Goal: Task Accomplishment & Management: Complete application form

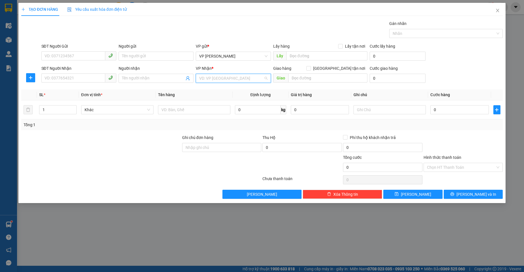
click at [224, 77] on input "search" at bounding box center [231, 78] width 64 height 9
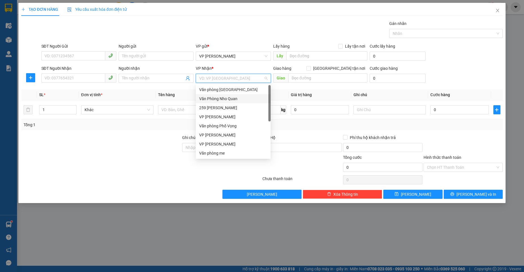
drag, startPoint x: 232, startPoint y: 98, endPoint x: 275, endPoint y: 88, distance: 44.0
click at [234, 97] on div "Văn Phòng Nho Quan" at bounding box center [233, 99] width 68 height 6
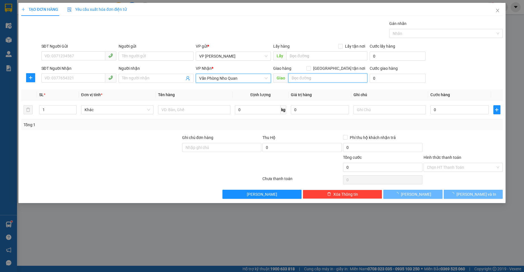
click at [302, 78] on input "text" at bounding box center [327, 77] width 79 height 9
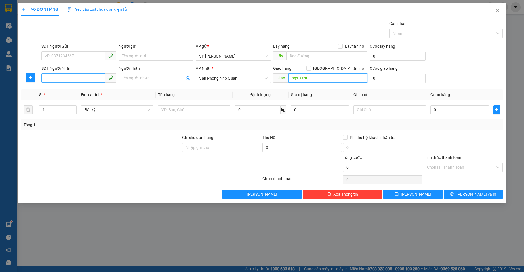
type input "ngx 3 trạ"
click at [74, 79] on input "SĐT Người Nhận" at bounding box center [73, 77] width 64 height 9
type input "0942135168"
click at [445, 110] on input "0" at bounding box center [459, 109] width 58 height 9
type input "1"
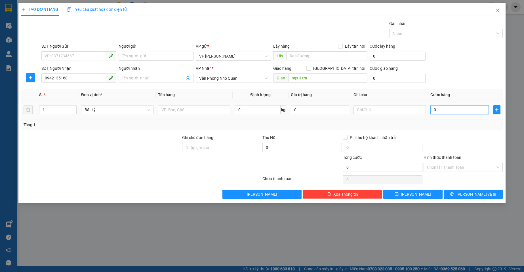
type input "1"
type input "10"
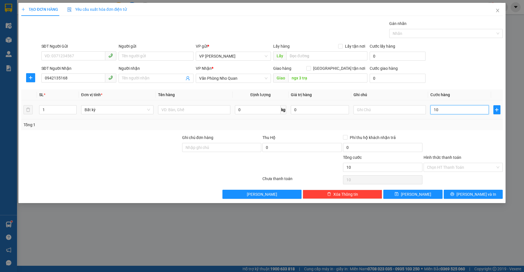
type input "100"
type input "100.000"
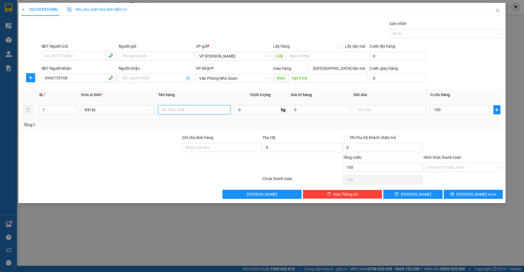
type input "100.000"
click at [169, 109] on input "text" at bounding box center [194, 109] width 72 height 9
type input "máy tính"
drag, startPoint x: 460, startPoint y: 195, endPoint x: 389, endPoint y: 61, distance: 152.0
click at [460, 195] on button "[PERSON_NAME] và In" at bounding box center [473, 194] width 59 height 9
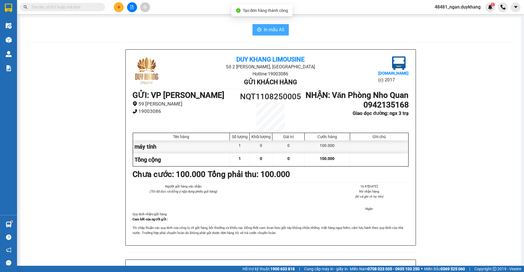
click at [264, 30] on span "In mẫu A5" at bounding box center [274, 29] width 20 height 7
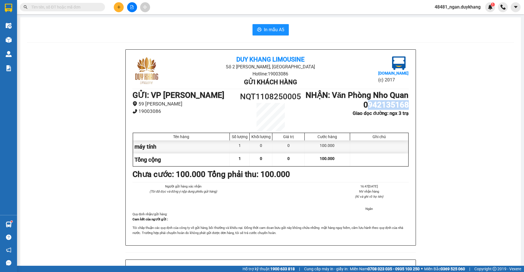
drag, startPoint x: 363, startPoint y: 115, endPoint x: 405, endPoint y: 119, distance: 41.8
click at [405, 110] on h1 "0942135168" at bounding box center [357, 105] width 104 height 10
click at [361, 110] on h1 "0942135168" at bounding box center [357, 105] width 104 height 10
drag, startPoint x: 398, startPoint y: 116, endPoint x: 377, endPoint y: 114, distance: 20.8
click at [413, 116] on div "Duy Khang Limousine Số 2 [GEOGRAPHIC_DATA], [GEOGRAPHIC_DATA] Hotline: 19003086…" at bounding box center [271, 148] width 290 height 196
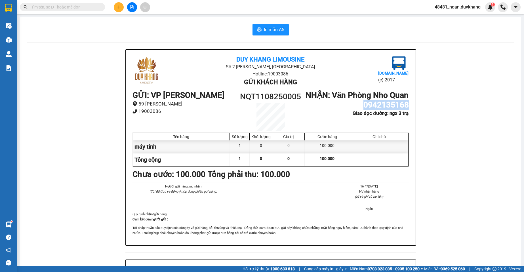
copy h1 "0942135168"
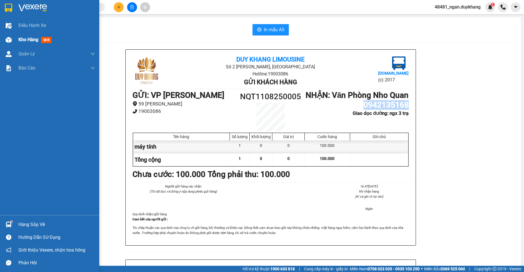
click at [10, 41] on img at bounding box center [9, 40] width 6 height 6
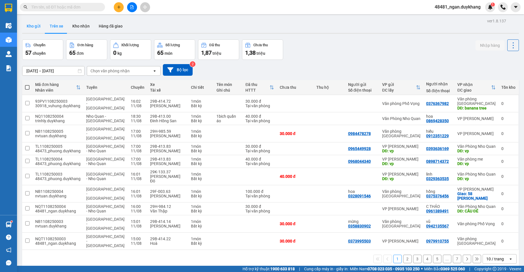
click at [35, 28] on button "Kho gửi" at bounding box center [33, 26] width 23 height 14
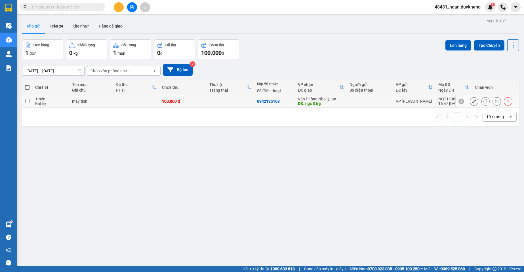
click at [295, 99] on td "Văn Phòng Nho Quan DĐ: ngx 3 trạ" at bounding box center [321, 101] width 52 height 13
checkbox input "true"
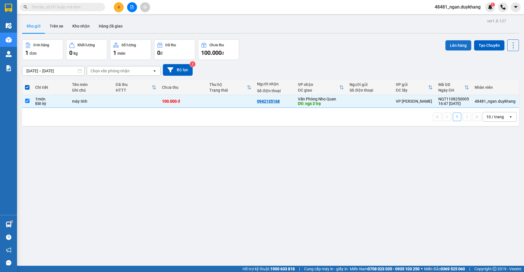
click at [451, 42] on button "Lên hàng" at bounding box center [458, 45] width 26 height 10
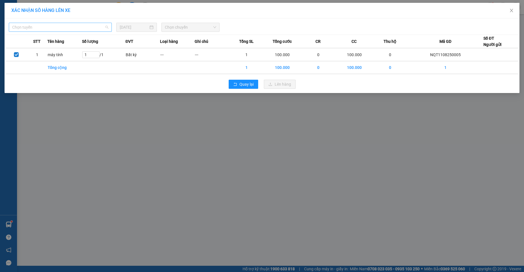
click at [65, 29] on span "Chọn tuyến" at bounding box center [60, 27] width 96 height 9
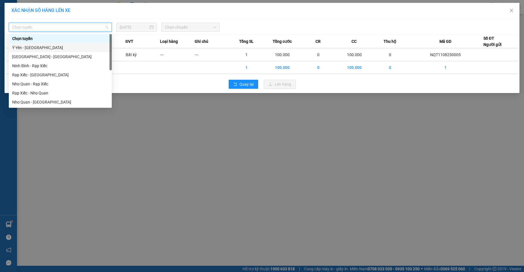
scroll to position [27, 0]
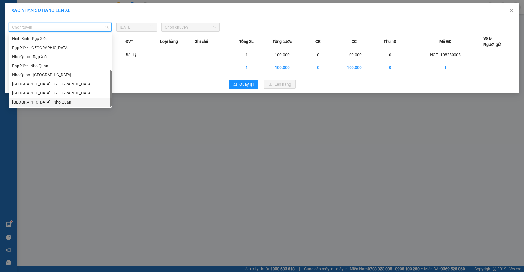
click at [41, 103] on div "[GEOGRAPHIC_DATA] - Nho Quan" at bounding box center [60, 102] width 96 height 6
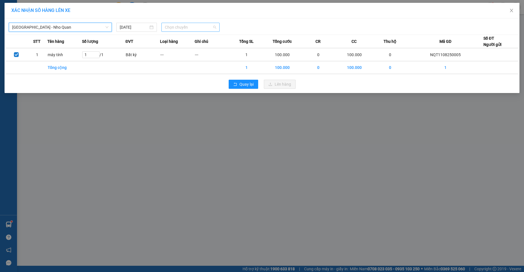
click at [190, 30] on span "Chọn chuyến" at bounding box center [190, 27] width 51 height 9
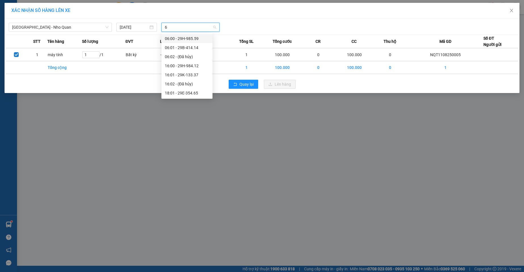
type input "65"
click at [189, 37] on div "18:01 - 29E-354.65" at bounding box center [187, 38] width 44 height 6
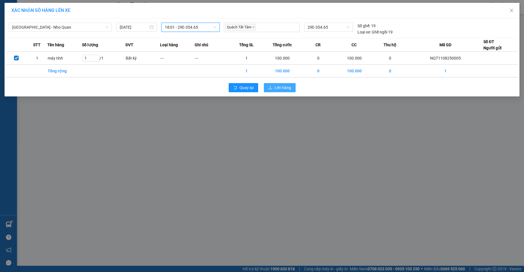
click at [269, 90] on button "Lên hàng" at bounding box center [280, 87] width 32 height 9
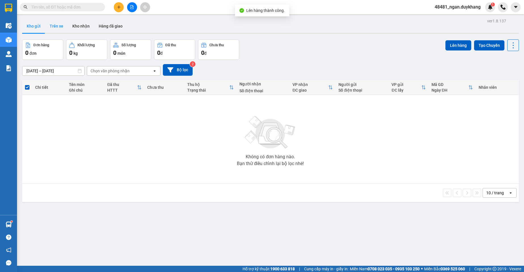
click at [55, 28] on button "Trên xe" at bounding box center [56, 26] width 23 height 14
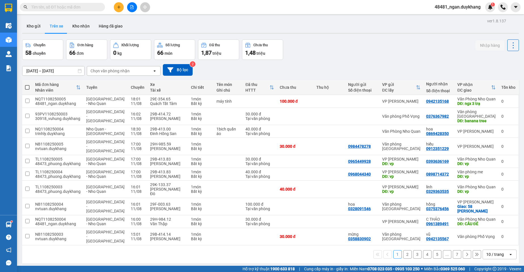
click at [119, 8] on icon "plus" at bounding box center [119, 7] width 4 height 4
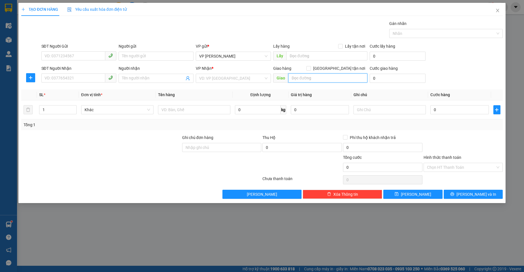
click at [303, 77] on input "text" at bounding box center [327, 77] width 79 height 9
type input "nhà nghỉ đại hiền"
click at [69, 75] on input "SĐT Người Nhận" at bounding box center [73, 77] width 64 height 9
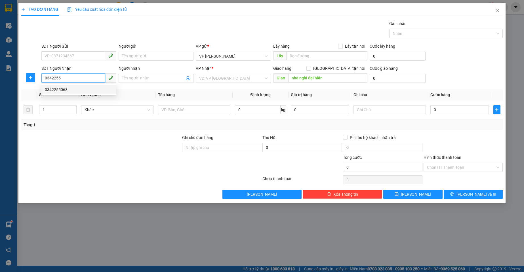
click at [69, 90] on div "0342255068" at bounding box center [79, 90] width 68 height 6
click at [233, 81] on span "VP [PERSON_NAME]" at bounding box center [233, 78] width 68 height 9
type input "0342255068"
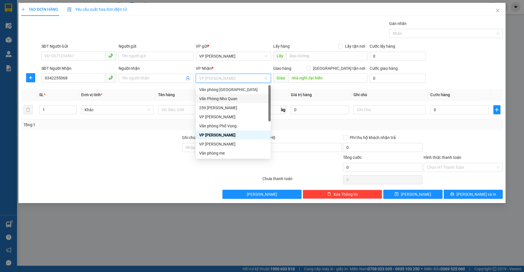
drag, startPoint x: 236, startPoint y: 99, endPoint x: 395, endPoint y: 97, distance: 159.7
click at [236, 99] on div "Văn Phòng Nho Quan" at bounding box center [233, 99] width 68 height 6
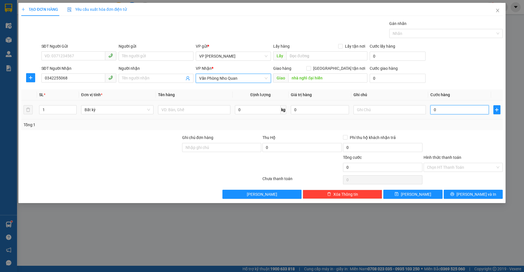
click at [443, 110] on input "0" at bounding box center [459, 109] width 58 height 9
type input "4"
type input "40"
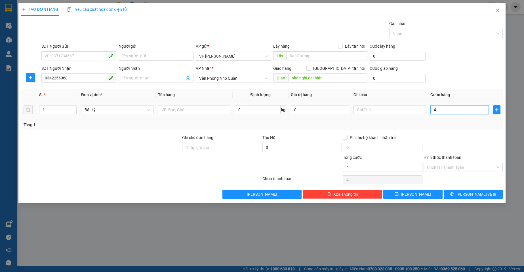
type input "40"
type input "40.000"
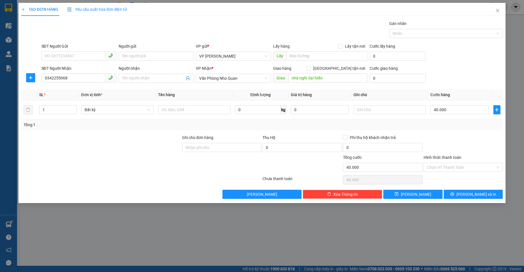
click at [440, 138] on div at bounding box center [463, 144] width 81 height 20
click at [10, 78] on div "TẠO ĐƠN HÀNG Yêu cầu xuất hóa đơn điện tử Transit Pickup Surcharge Ids Transit …" at bounding box center [262, 136] width 524 height 272
click at [66, 88] on div "0985887296" at bounding box center [79, 90] width 68 height 6
type input "0985887296"
click at [460, 196] on button "[PERSON_NAME] và In" at bounding box center [473, 194] width 59 height 9
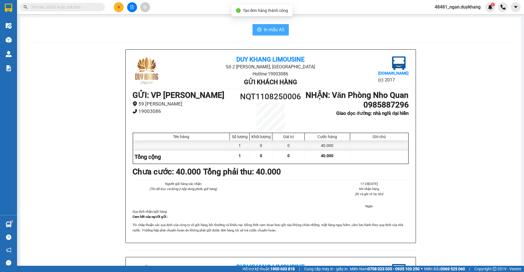
click at [273, 28] on span "In mẫu A5" at bounding box center [274, 29] width 20 height 7
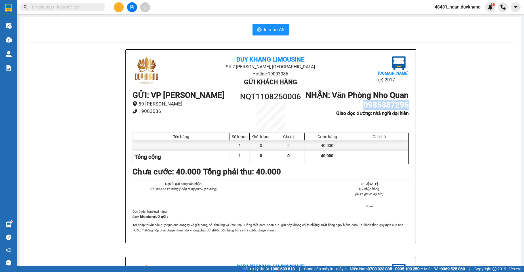
drag, startPoint x: 375, startPoint y: 116, endPoint x: 378, endPoint y: 116, distance: 3.2
click at [411, 116] on div "Duy Khang Limousine Số 2 [GEOGRAPHIC_DATA], [GEOGRAPHIC_DATA] Hotline: 19003086…" at bounding box center [271, 146] width 290 height 193
drag, startPoint x: 378, startPoint y: 116, endPoint x: 384, endPoint y: 119, distance: 6.0
click at [384, 110] on h1 "0985887296" at bounding box center [357, 105] width 104 height 10
drag, startPoint x: 359, startPoint y: 115, endPoint x: 412, endPoint y: 112, distance: 52.5
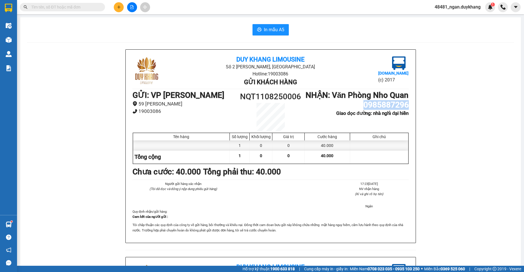
click at [412, 112] on div "Duy Khang Limousine Số 2 [GEOGRAPHIC_DATA], [GEOGRAPHIC_DATA] Hotline: 19003086…" at bounding box center [271, 146] width 290 height 193
copy h1 "0985887296"
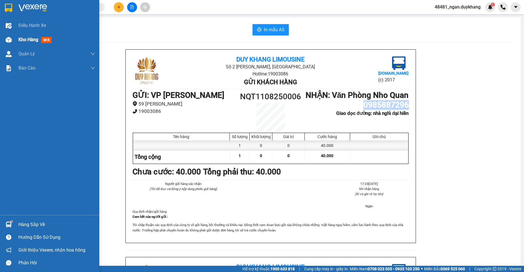
click at [10, 38] on img at bounding box center [9, 40] width 6 height 6
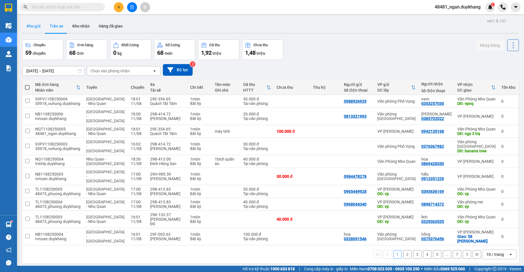
click at [31, 29] on button "Kho gửi" at bounding box center [33, 26] width 23 height 14
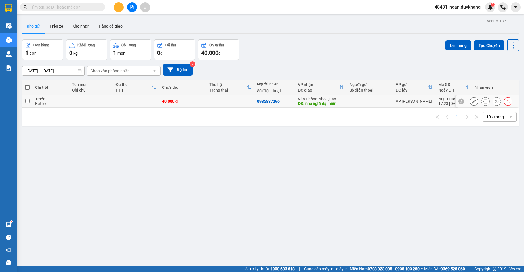
click at [472, 100] on icon at bounding box center [474, 101] width 4 height 4
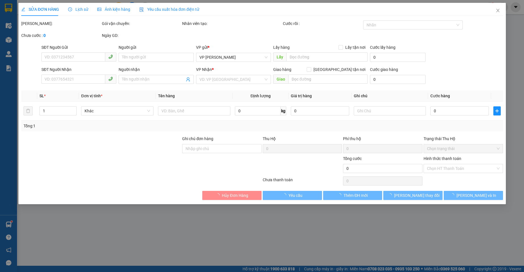
type input "0985887296"
type input "nhà nghỉ đại hiền"
type input "40.000"
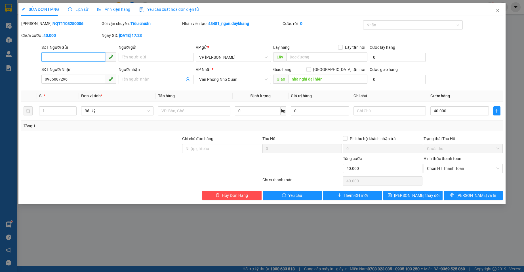
drag, startPoint x: 453, startPoint y: 171, endPoint x: 451, endPoint y: 174, distance: 3.6
click at [453, 172] on span "Chọn HT Thanh Toán" at bounding box center [463, 168] width 73 height 9
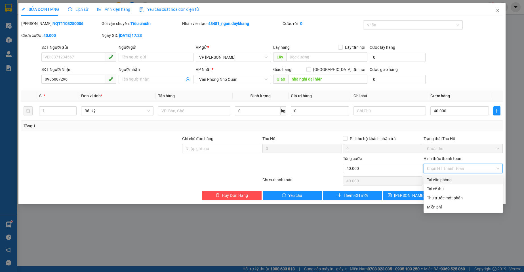
click at [444, 179] on div "Tại văn phòng" at bounding box center [463, 180] width 73 height 6
type input "0"
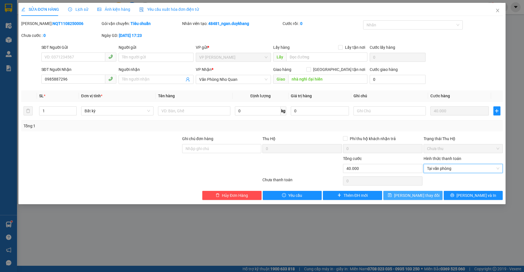
click at [430, 194] on button "[PERSON_NAME] thay đổi" at bounding box center [412, 195] width 59 height 9
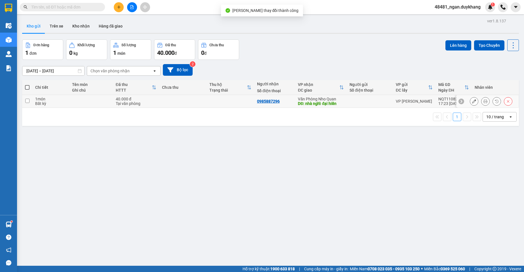
drag, startPoint x: 401, startPoint y: 104, endPoint x: 410, endPoint y: 92, distance: 14.4
click at [407, 96] on td "VP [PERSON_NAME]" at bounding box center [414, 101] width 43 height 13
checkbox input "true"
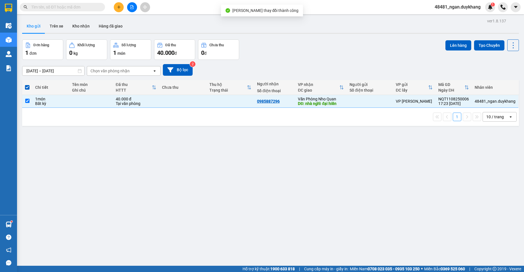
click at [441, 47] on div "Đơn hàng 1 đơn Khối lượng 0 kg Số lượng 1 món Đã thu 40.000 đ Chưa thu 0 đ Lên …" at bounding box center [270, 49] width 497 height 20
click at [448, 45] on button "Lên hàng" at bounding box center [458, 45] width 26 height 10
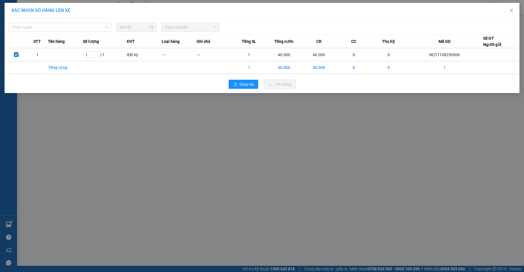
drag, startPoint x: 50, startPoint y: 30, endPoint x: 45, endPoint y: 50, distance: 21.1
click at [49, 30] on span "Chọn tuyến" at bounding box center [60, 27] width 96 height 9
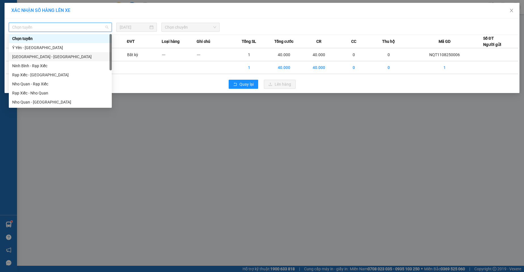
scroll to position [27, 0]
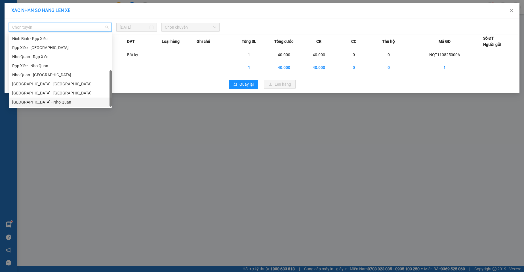
drag, startPoint x: 41, startPoint y: 102, endPoint x: 48, endPoint y: 95, distance: 9.4
click at [45, 98] on div "[GEOGRAPHIC_DATA] - Nho Quan" at bounding box center [60, 102] width 103 height 9
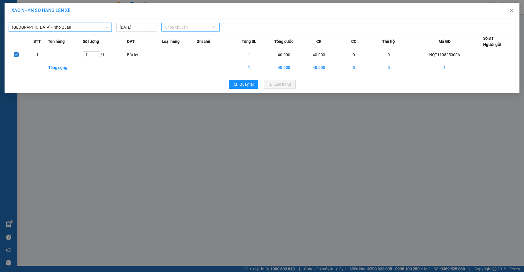
click at [170, 28] on span "Chọn chuyến" at bounding box center [190, 27] width 51 height 9
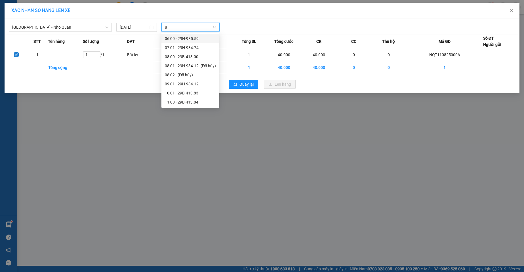
type input "84"
drag, startPoint x: 188, startPoint y: 92, endPoint x: 201, endPoint y: 93, distance: 13.6
click at [188, 93] on div "19:00 - 29B-413.84" at bounding box center [190, 93] width 51 height 6
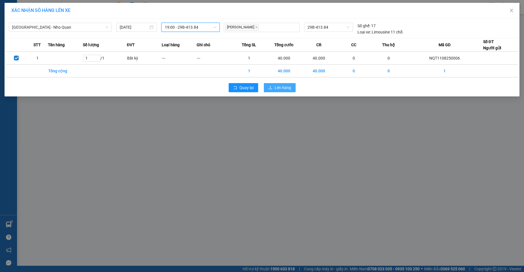
click at [280, 89] on span "Lên hàng" at bounding box center [283, 88] width 16 height 6
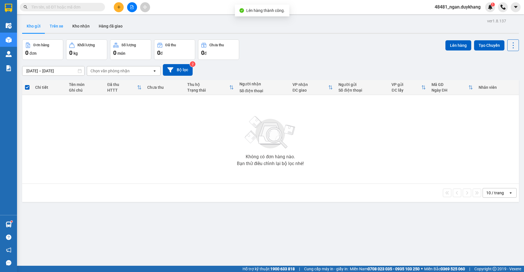
click at [58, 27] on button "Trên xe" at bounding box center [56, 26] width 23 height 14
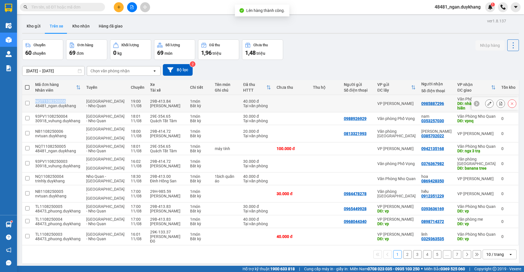
drag, startPoint x: 65, startPoint y: 103, endPoint x: 35, endPoint y: 101, distance: 29.9
click at [34, 100] on td "NQT1108250006 48481_ngan.duykhang" at bounding box center [57, 103] width 51 height 17
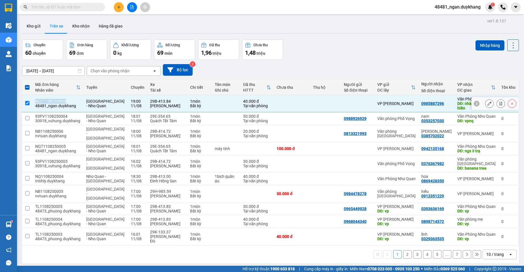
copy div "NQT1108250006"
drag, startPoint x: 173, startPoint y: 112, endPoint x: 188, endPoint y: 109, distance: 15.6
click at [174, 112] on td "29B-413.84 [GEOGRAPHIC_DATA]" at bounding box center [167, 103] width 40 height 17
checkbox input "false"
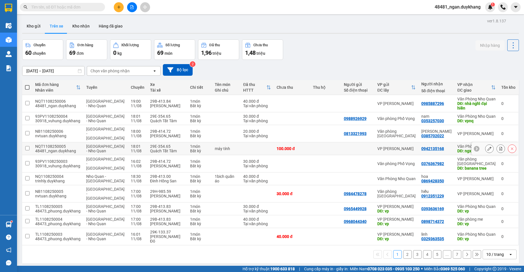
scroll to position [26, 0]
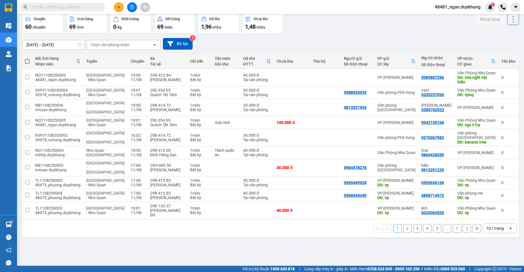
drag, startPoint x: 495, startPoint y: 239, endPoint x: 492, endPoint y: 234, distance: 5.7
click at [495, 231] on div "10 / trang" at bounding box center [495, 229] width 18 height 6
click at [488, 227] on span "100 / trang" at bounding box center [493, 225] width 20 height 6
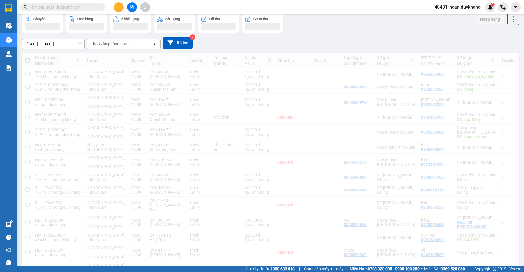
scroll to position [0, 0]
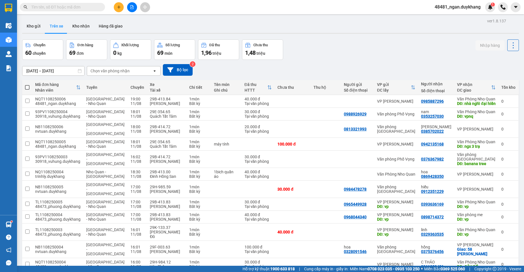
click at [392, 53] on div "Chuyến 60 chuyến Đơn hàng 69 đơn Khối lượng 0 kg Số lượng 69 món Đã thu 1,96 tr…" at bounding box center [270, 49] width 497 height 20
click at [121, 7] on button at bounding box center [119, 7] width 10 height 10
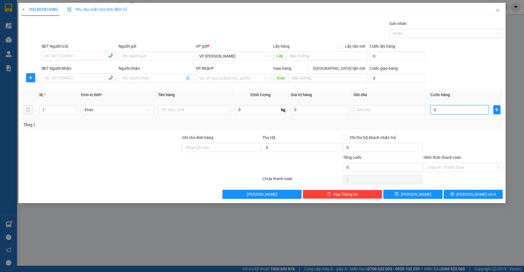
click at [448, 111] on input "0" at bounding box center [459, 109] width 58 height 9
type input "7"
type input "70"
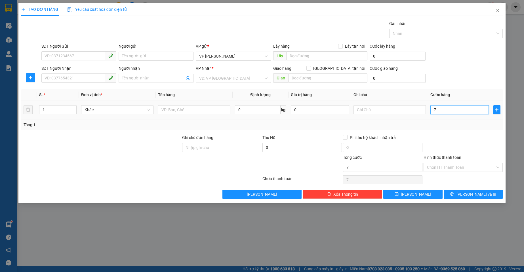
type input "70"
type input "70.000"
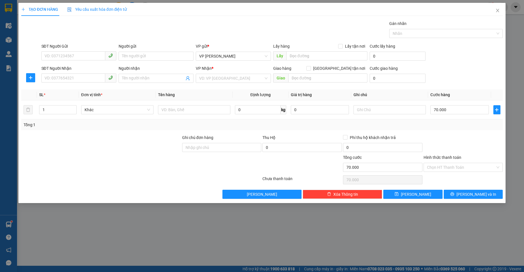
click at [436, 132] on div "Transit Pickup Surcharge Ids Transit Deliver Surcharge Ids Transit Deliver Surc…" at bounding box center [262, 109] width 482 height 178
click at [67, 76] on input "SĐT Người Nhận" at bounding box center [73, 77] width 64 height 9
click at [497, 10] on icon "close" at bounding box center [497, 10] width 3 height 3
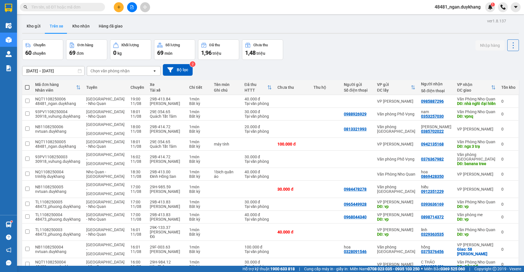
click at [119, 5] on button at bounding box center [119, 7] width 10 height 10
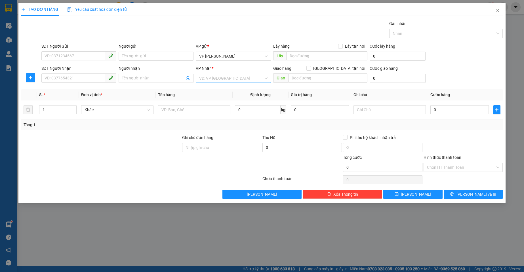
click at [231, 80] on input "search" at bounding box center [231, 78] width 64 height 9
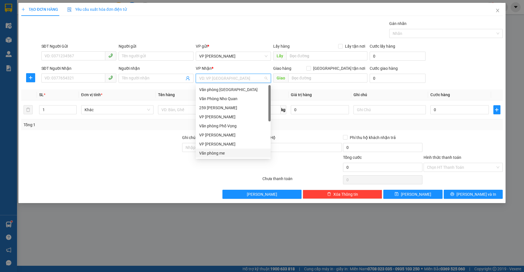
click at [226, 152] on div "Văn phòng me" at bounding box center [233, 153] width 68 height 6
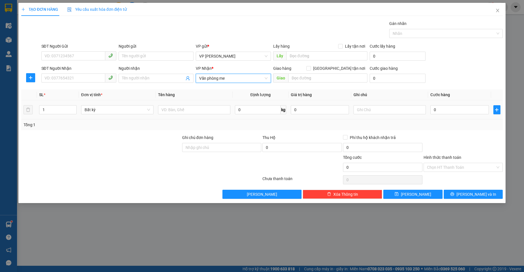
click at [441, 115] on div "0" at bounding box center [459, 109] width 58 height 11
click at [442, 109] on input "0" at bounding box center [459, 109] width 58 height 9
type input "5"
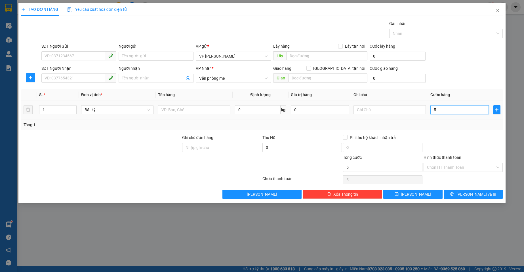
type input "50"
type input "50.000"
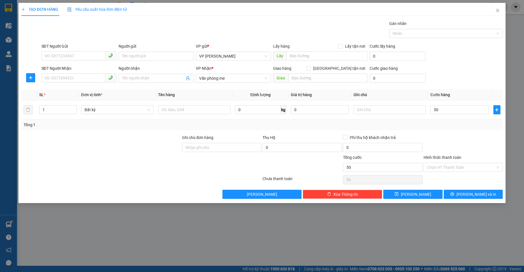
type input "50.000"
click at [255, 128] on div "Tổng: 1" at bounding box center [262, 124] width 482 height 11
click at [67, 76] on input "SĐT Người Nhận" at bounding box center [73, 77] width 64 height 9
click at [62, 76] on input "SĐT Người Nhận" at bounding box center [73, 77] width 64 height 9
click at [81, 89] on div "0943269320 - [GEOGRAPHIC_DATA]" at bounding box center [79, 90] width 68 height 6
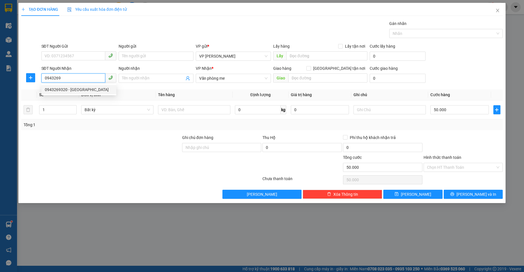
type input "0943269320"
type input "hà"
type input "0943269320"
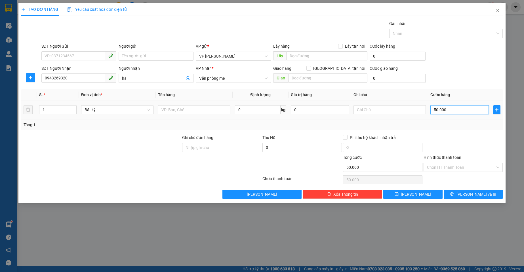
click at [450, 109] on input "50.000" at bounding box center [459, 109] width 58 height 9
type input "3"
type input "30"
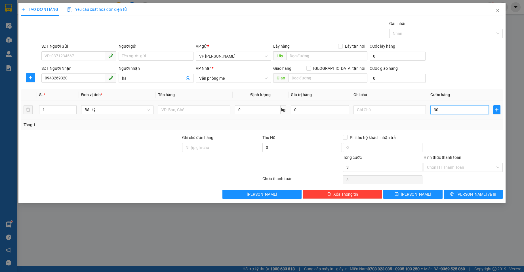
type input "30"
type input "30.000"
drag, startPoint x: 441, startPoint y: 168, endPoint x: 442, endPoint y: 179, distance: 10.6
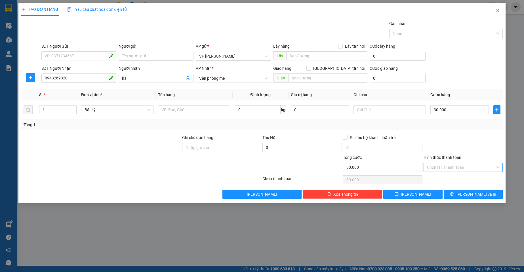
click at [441, 169] on input "Hình thức thanh toán" at bounding box center [461, 167] width 69 height 9
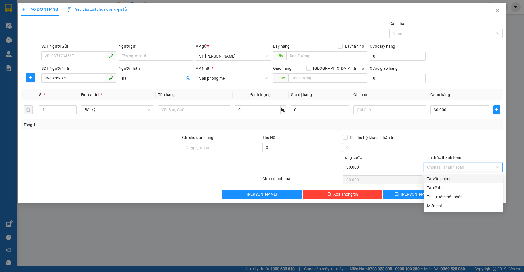
click at [442, 179] on div "Tại văn phòng" at bounding box center [463, 179] width 73 height 6
type input "0"
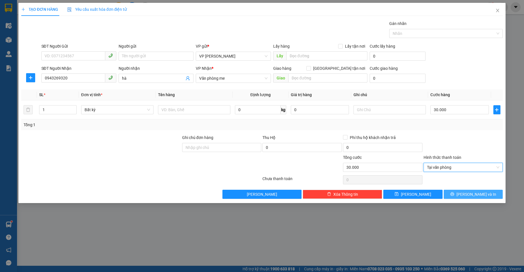
click at [468, 193] on button "[PERSON_NAME] và In" at bounding box center [473, 194] width 59 height 9
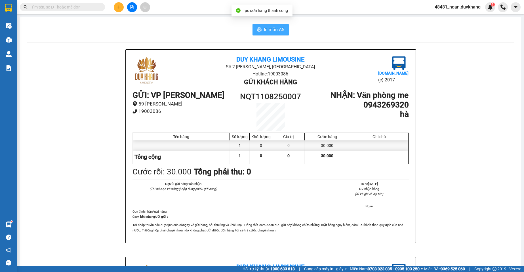
click at [268, 30] on span "In mẫu A5" at bounding box center [274, 29] width 20 height 7
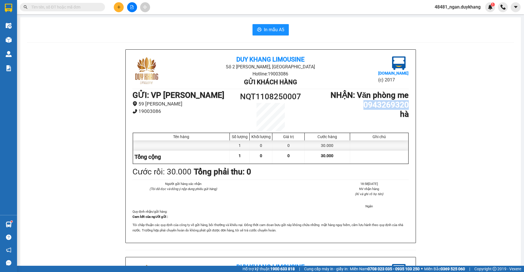
drag, startPoint x: 358, startPoint y: 105, endPoint x: 411, endPoint y: 105, distance: 53.0
click at [411, 105] on div "Duy Khang Limousine Số 2 [GEOGRAPHIC_DATA], [GEOGRAPHIC_DATA] Hotline: 19003086…" at bounding box center [271, 146] width 290 height 193
copy h1 "0943269320"
click at [368, 123] on div "GỬI : VP [PERSON_NAME] 59 [PERSON_NAME] 19003086 NQT1108250007 NHẬN : Văn phòng…" at bounding box center [270, 110] width 276 height 41
drag, startPoint x: 237, startPoint y: 98, endPoint x: 299, endPoint y: 98, distance: 61.6
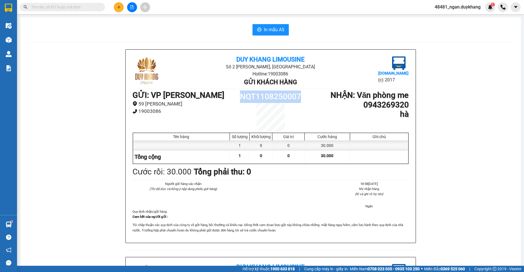
click at [303, 98] on div "GỬI : VP [PERSON_NAME] 59 [PERSON_NAME] 19003086 NQT1108250007 NHẬN : Văn phòng…" at bounding box center [270, 110] width 276 height 41
copy div "NQT1108250007"
click at [311, 108] on h1 "0943269320" at bounding box center [357, 105] width 104 height 10
drag, startPoint x: 239, startPoint y: 96, endPoint x: 299, endPoint y: 96, distance: 60.1
click at [299, 96] on h1 "NQT1108250007" at bounding box center [270, 96] width 69 height 12
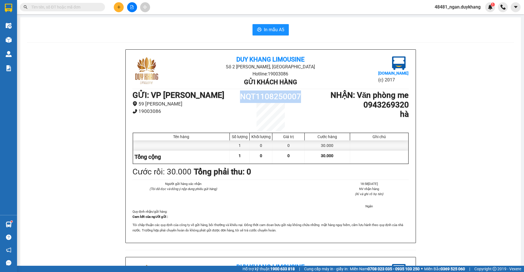
copy h1 "NQT1108250007"
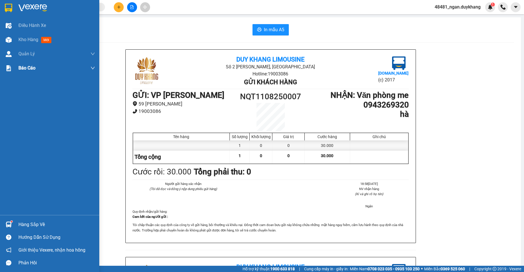
drag, startPoint x: 14, startPoint y: 40, endPoint x: 60, endPoint y: 71, distance: 55.0
click at [14, 40] on div "Kho hàng mới" at bounding box center [49, 40] width 99 height 14
